Goal: Task Accomplishment & Management: Complete application form

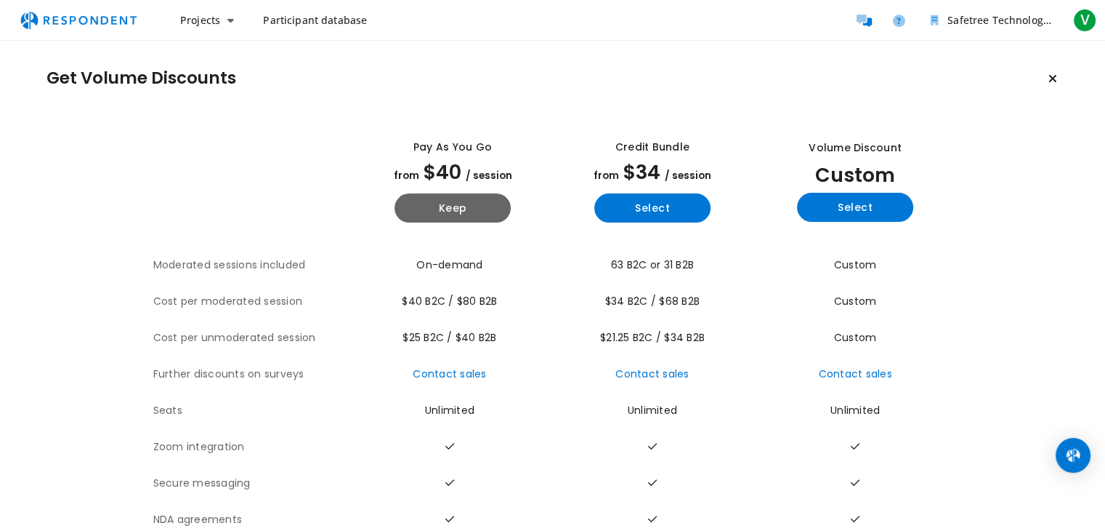
scroll to position [77, 0]
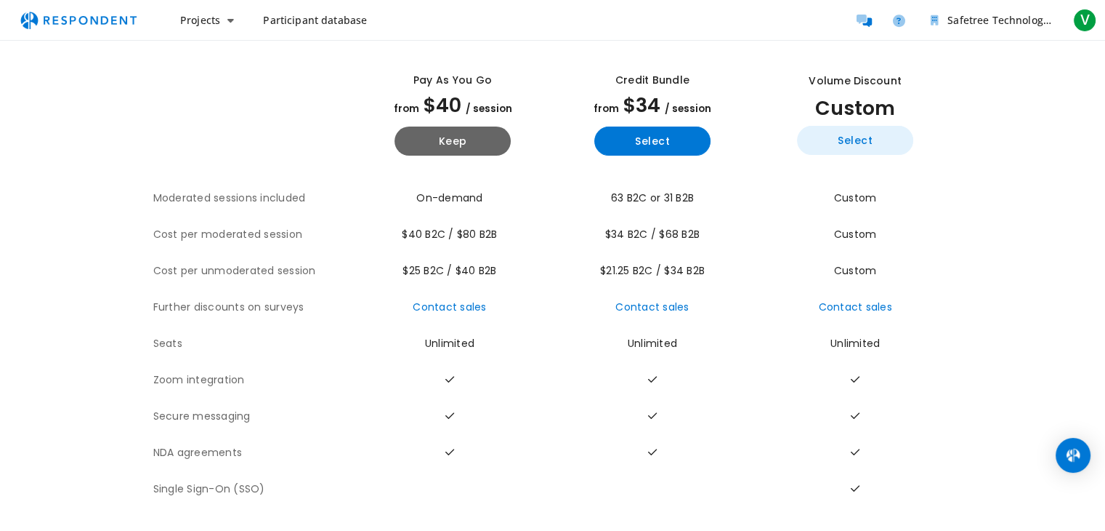
click at [835, 137] on button "Select" at bounding box center [855, 140] width 116 height 29
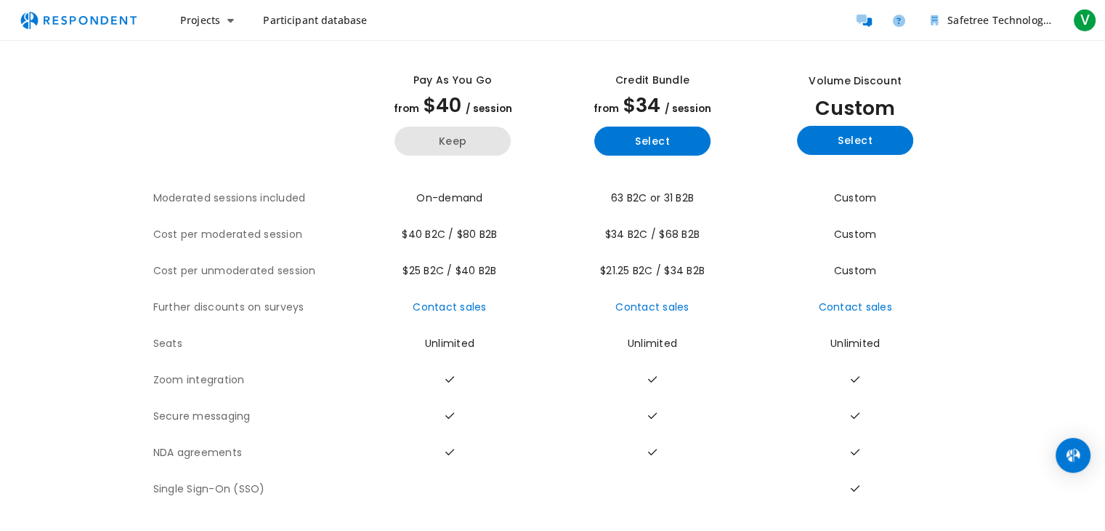
click at [474, 132] on button "Keep" at bounding box center [453, 140] width 116 height 29
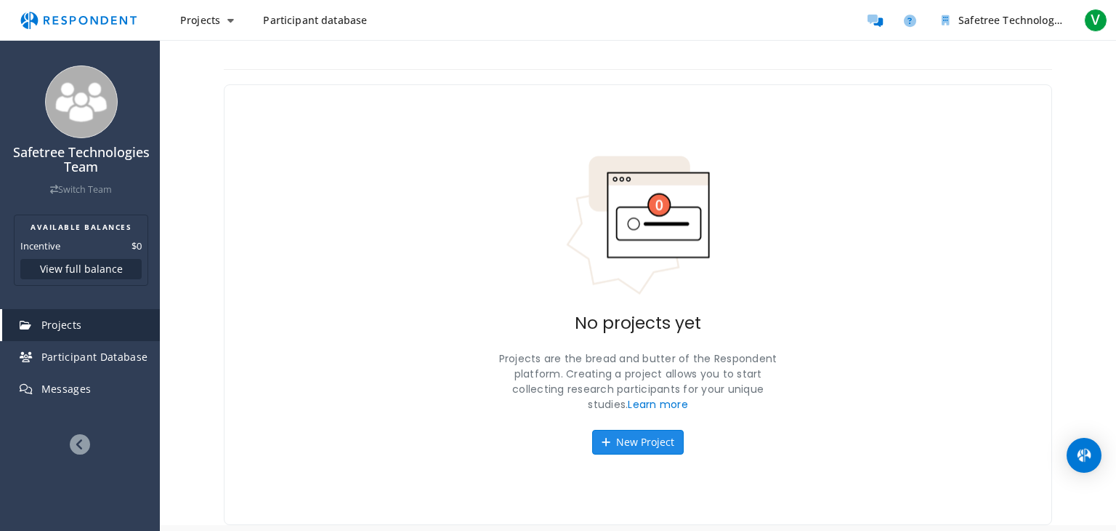
click at [653, 451] on button "New Project" at bounding box center [638, 442] width 92 height 25
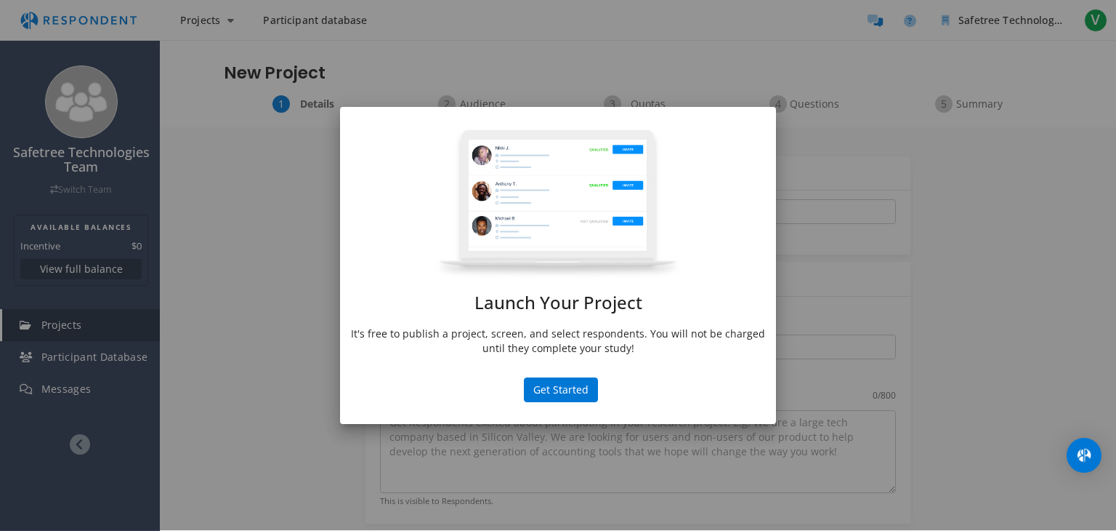
click at [557, 327] on p "It's free to publish a project, screen, and select respondents. You will not be…" at bounding box center [558, 340] width 414 height 29
click at [571, 379] on button "Get Started" at bounding box center [561, 389] width 74 height 25
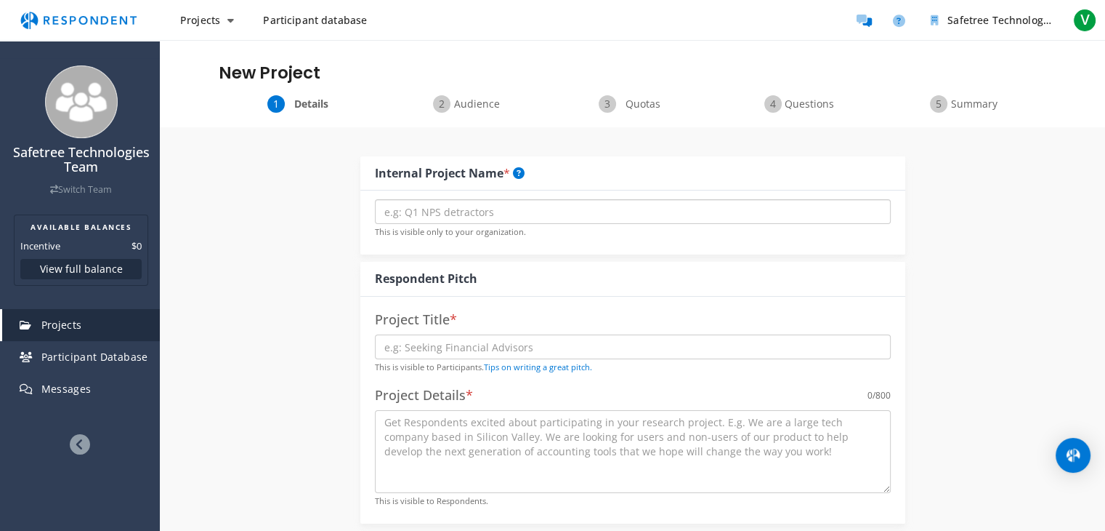
click at [500, 213] on input "text" at bounding box center [633, 211] width 516 height 25
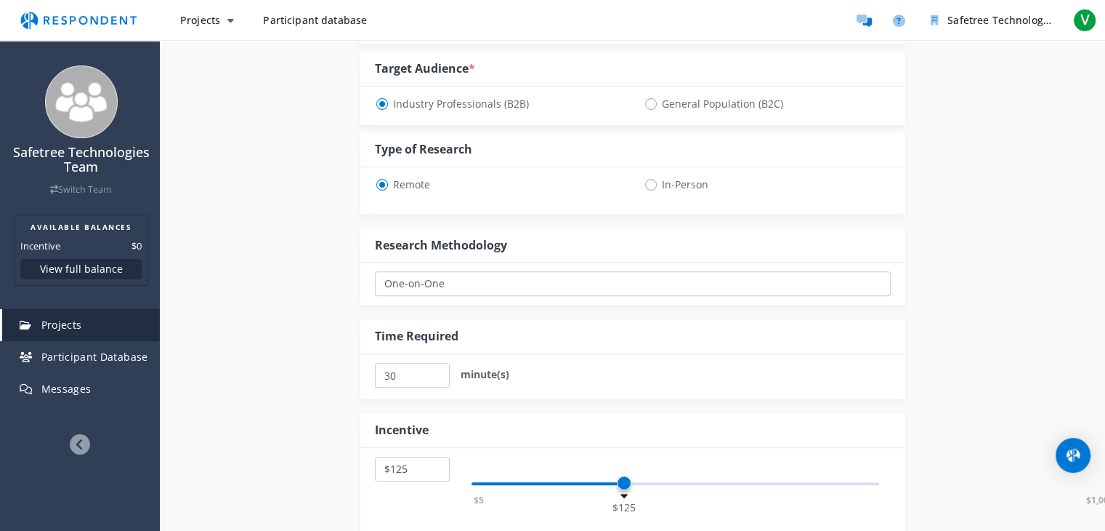
scroll to position [507, 0]
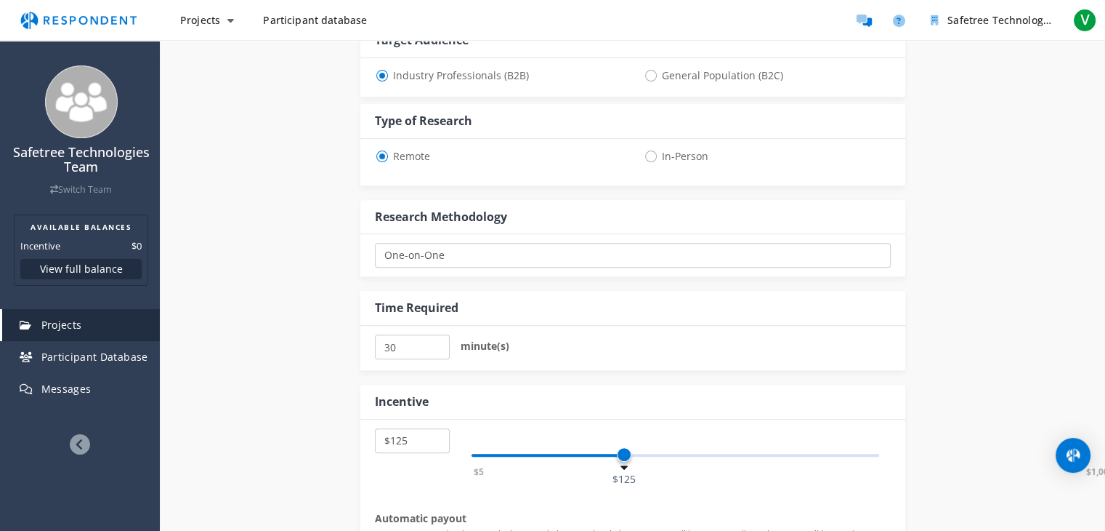
click at [686, 79] on span "General Population (B2C)" at bounding box center [714, 75] width 140 height 17
click at [653, 79] on input "General Population (B2C)" at bounding box center [648, 74] width 9 height 9
radio input "true"
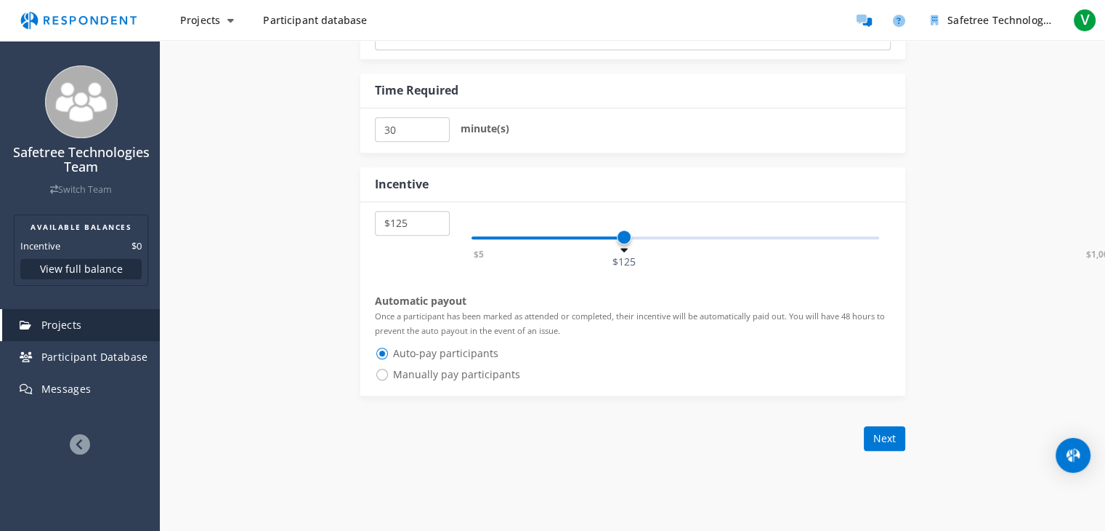
scroll to position [863, 0]
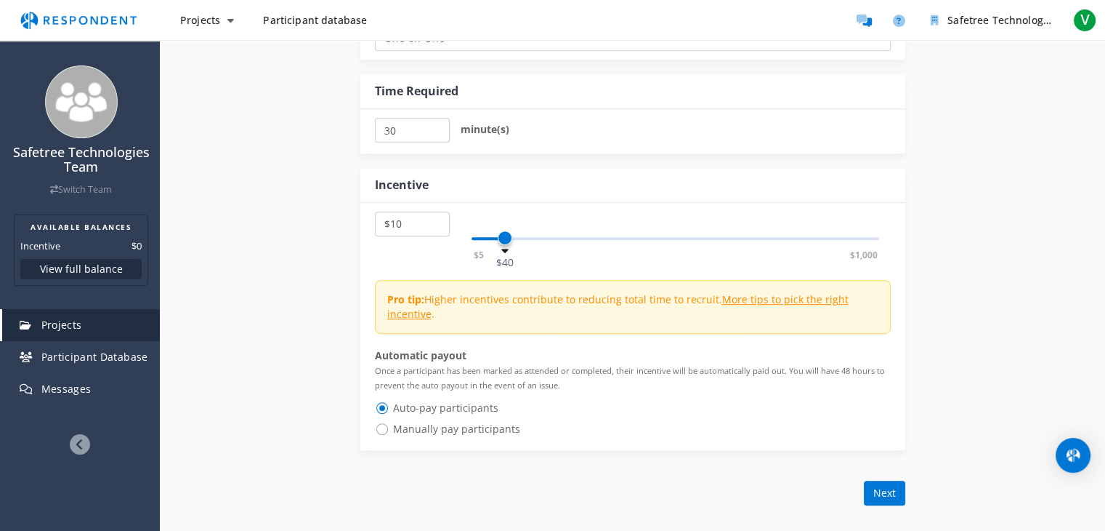
select select "number:5"
drag, startPoint x: 628, startPoint y: 234, endPoint x: 449, endPoint y: 238, distance: 178.8
click at [449, 238] on div "$5 $10 $15 $20 $25 $30 $35 $40 $45 $50 $55 $60 $65 $70 $75 $80 $85 $90 $95 $100…" at bounding box center [633, 230] width 516 height 39
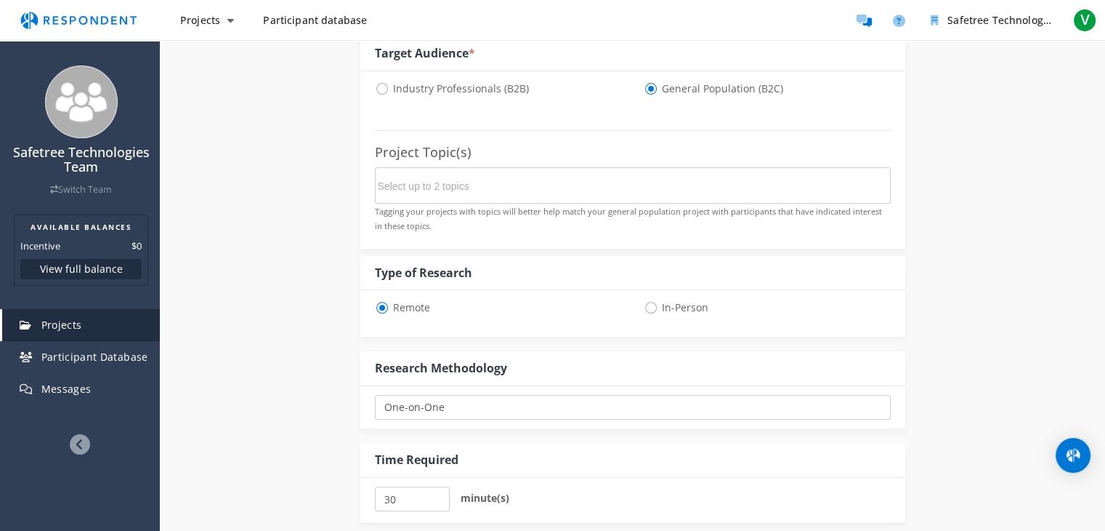
scroll to position [494, 0]
